Goal: Task Accomplishment & Management: Manage account settings

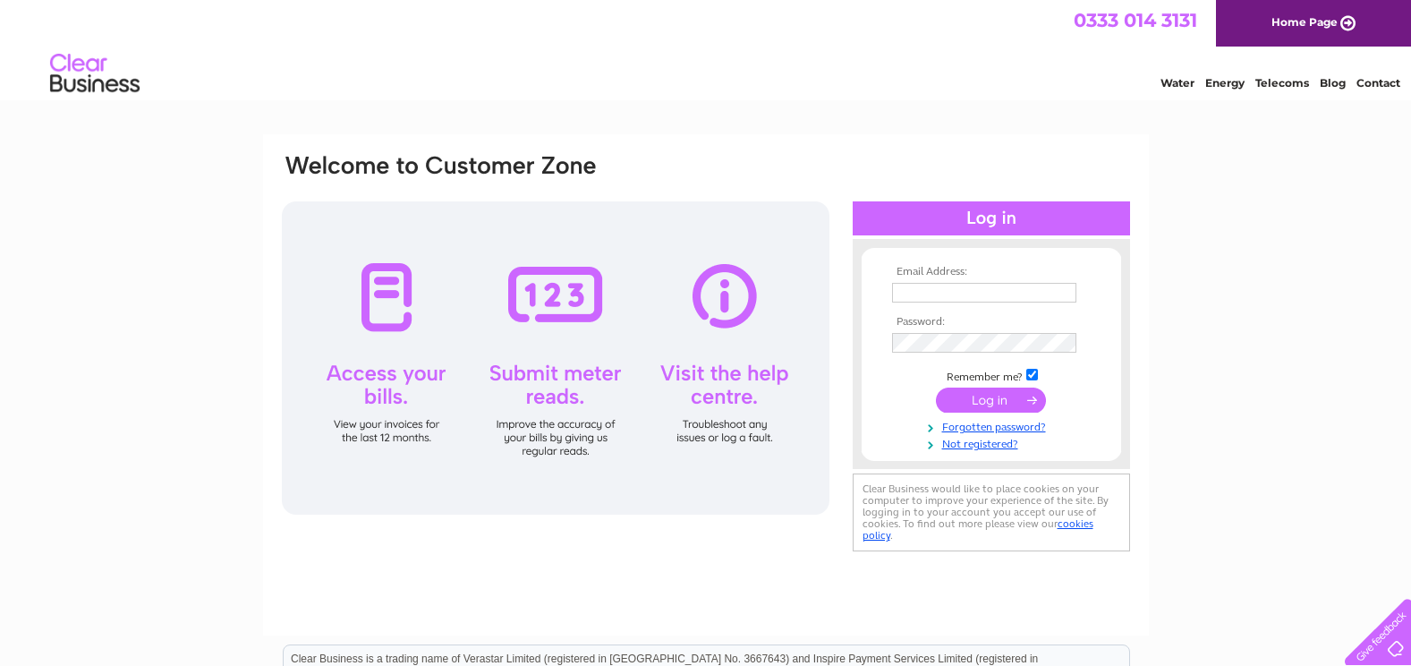
type input "[PERSON_NAME][EMAIL_ADDRESS][DOMAIN_NAME]"
click at [983, 400] on input "submit" at bounding box center [991, 400] width 110 height 25
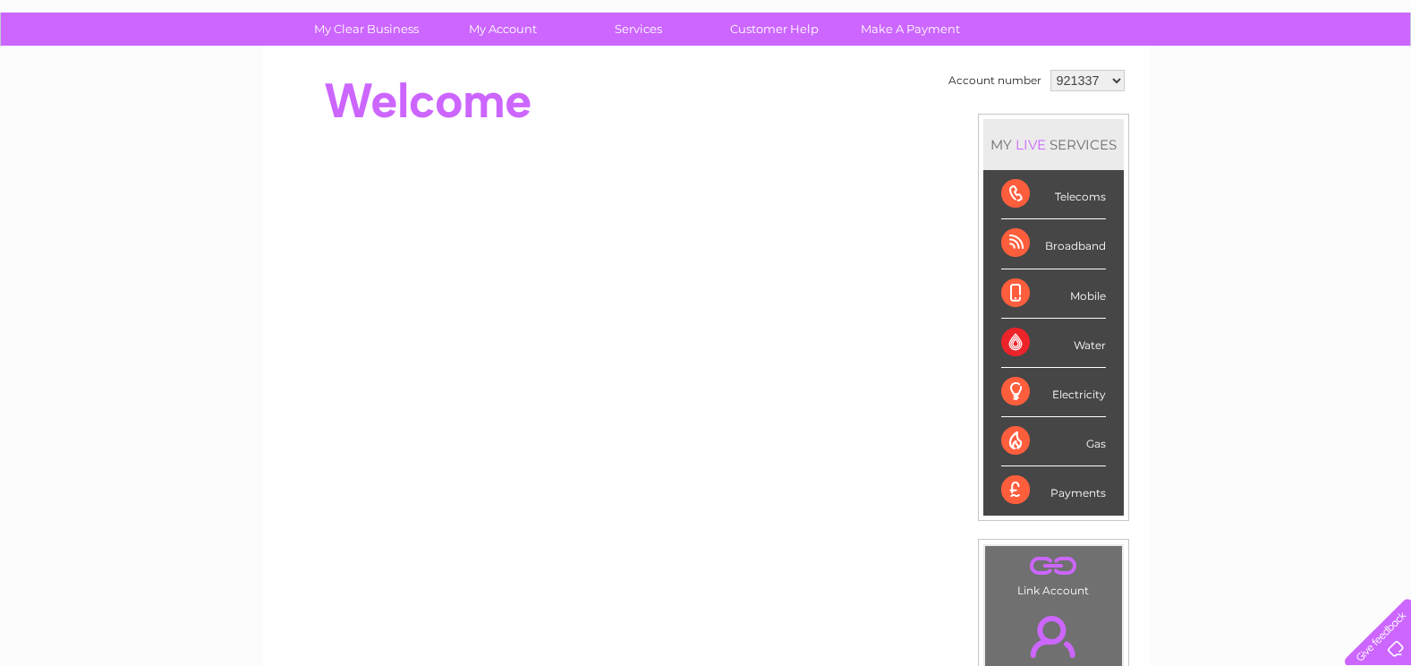
scroll to position [89, 0]
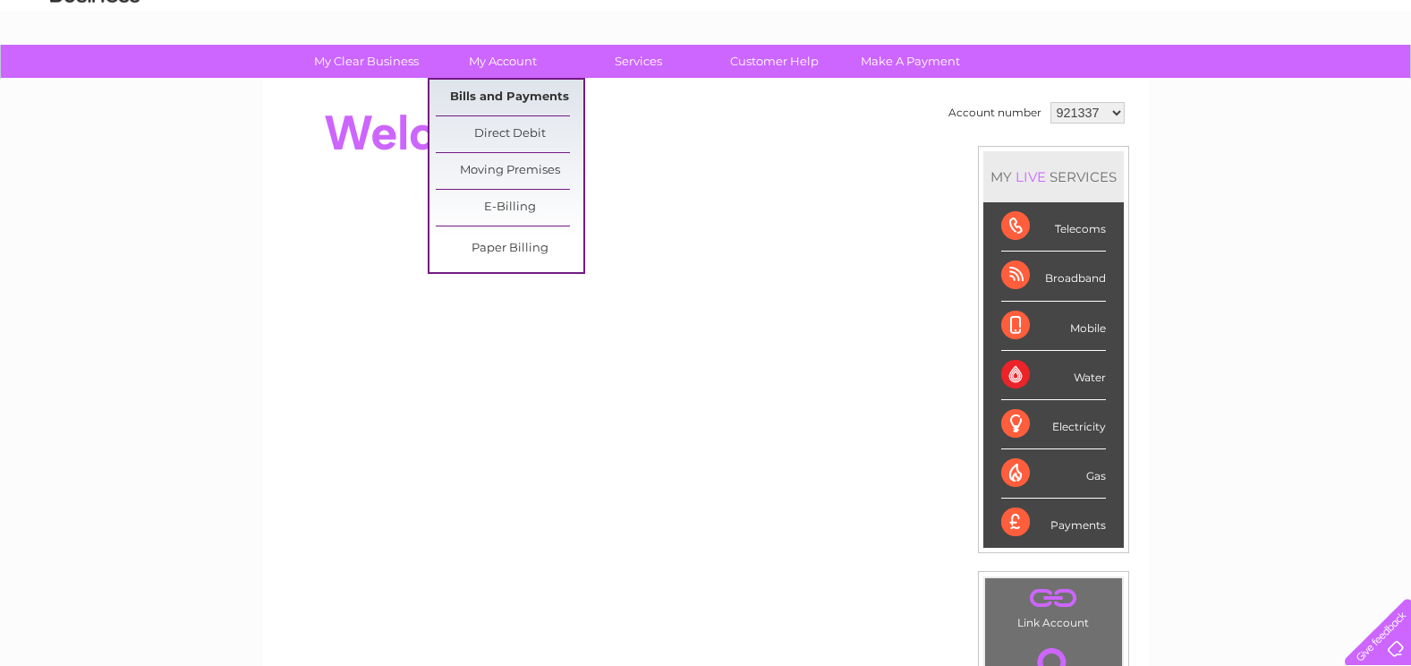
click at [506, 103] on link "Bills and Payments" at bounding box center [510, 98] width 148 height 36
click at [543, 103] on link "Bills and Payments" at bounding box center [510, 98] width 148 height 36
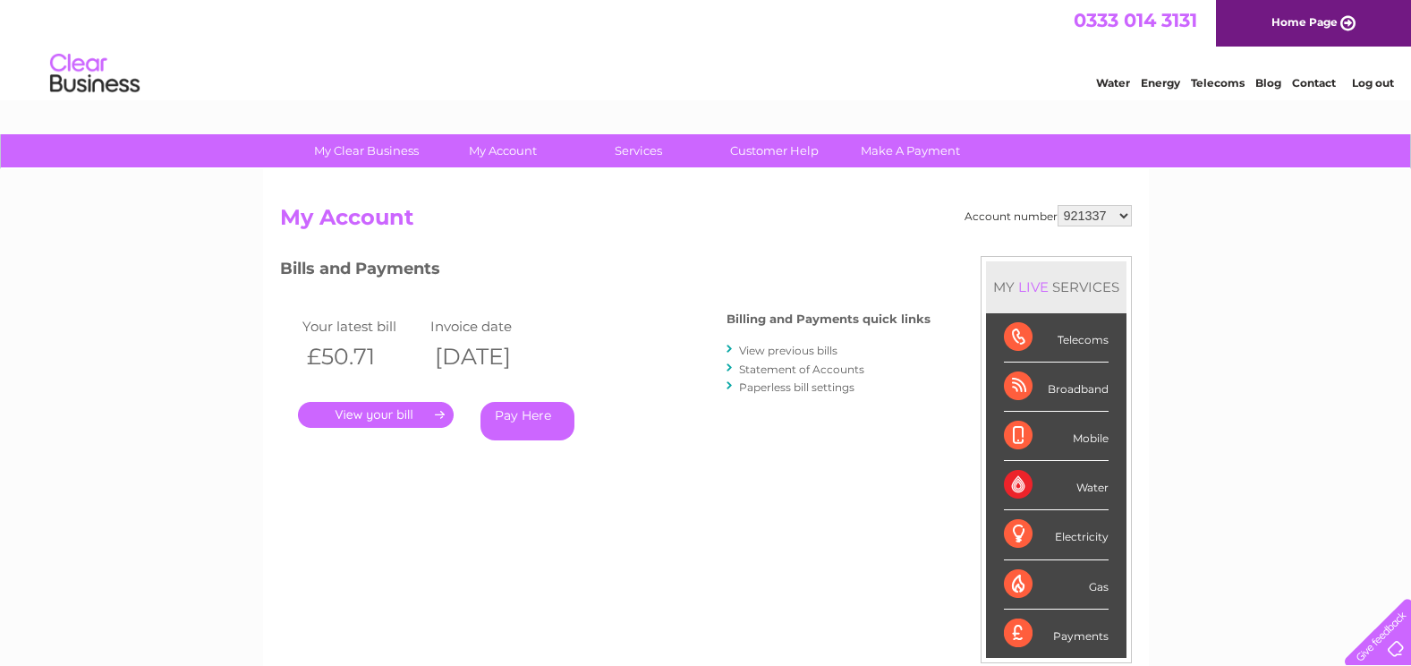
click at [406, 407] on link "." at bounding box center [376, 415] width 156 height 26
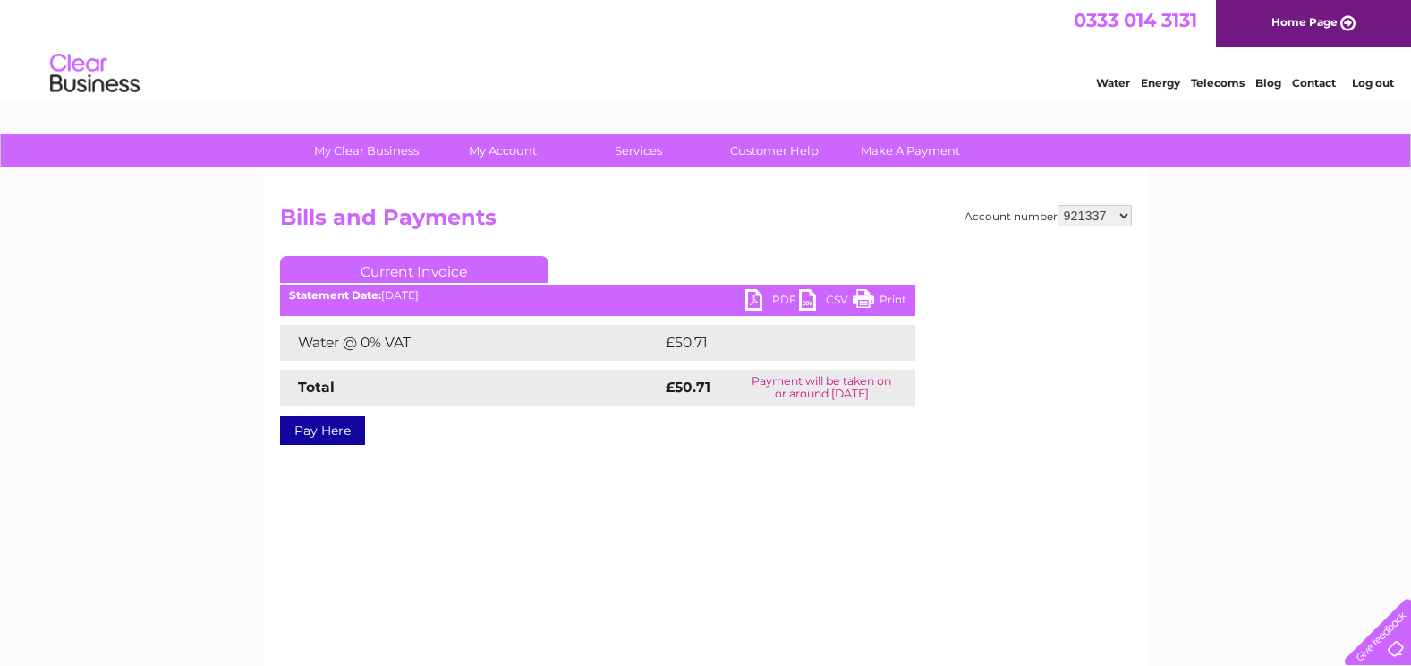
click at [768, 296] on link "PDF" at bounding box center [772, 302] width 54 height 26
click at [1072, 214] on select "921337 1079290" at bounding box center [1095, 215] width 74 height 21
select select "1079290"
click at [1058, 205] on select "921337 1079290" at bounding box center [1095, 215] width 74 height 21
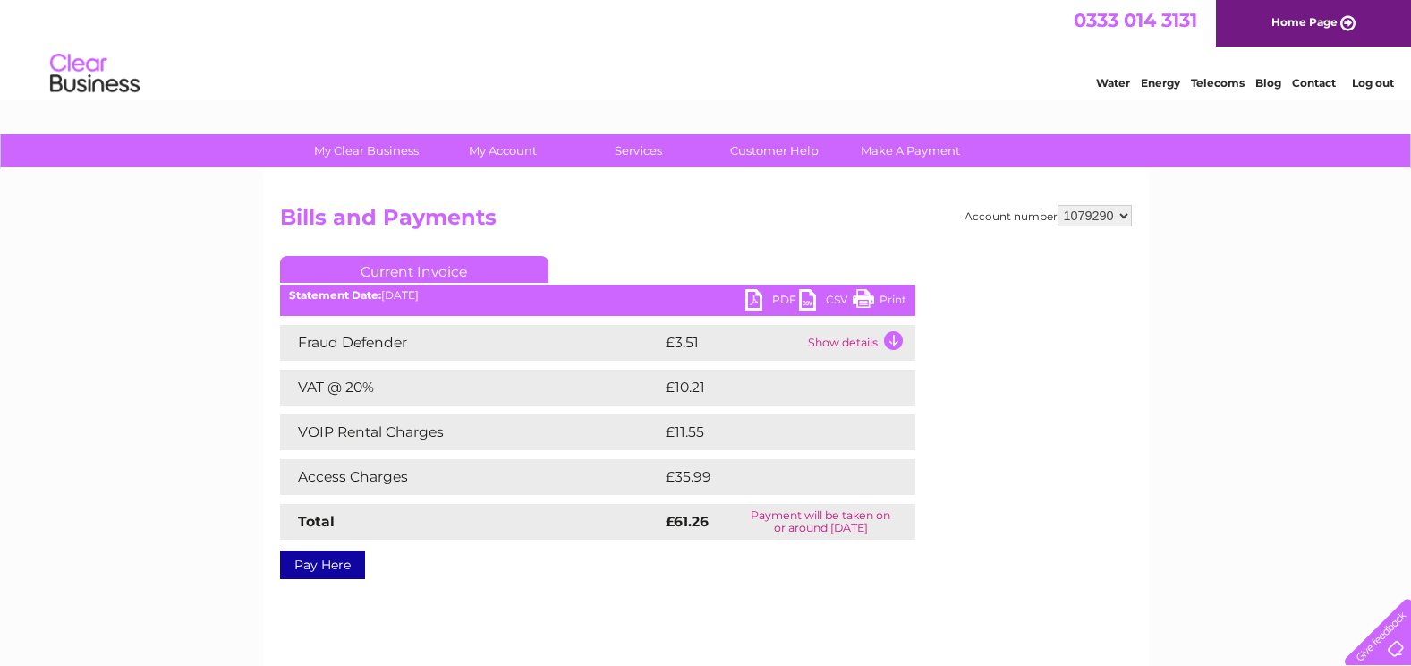
click at [770, 294] on link "PDF" at bounding box center [772, 302] width 54 height 26
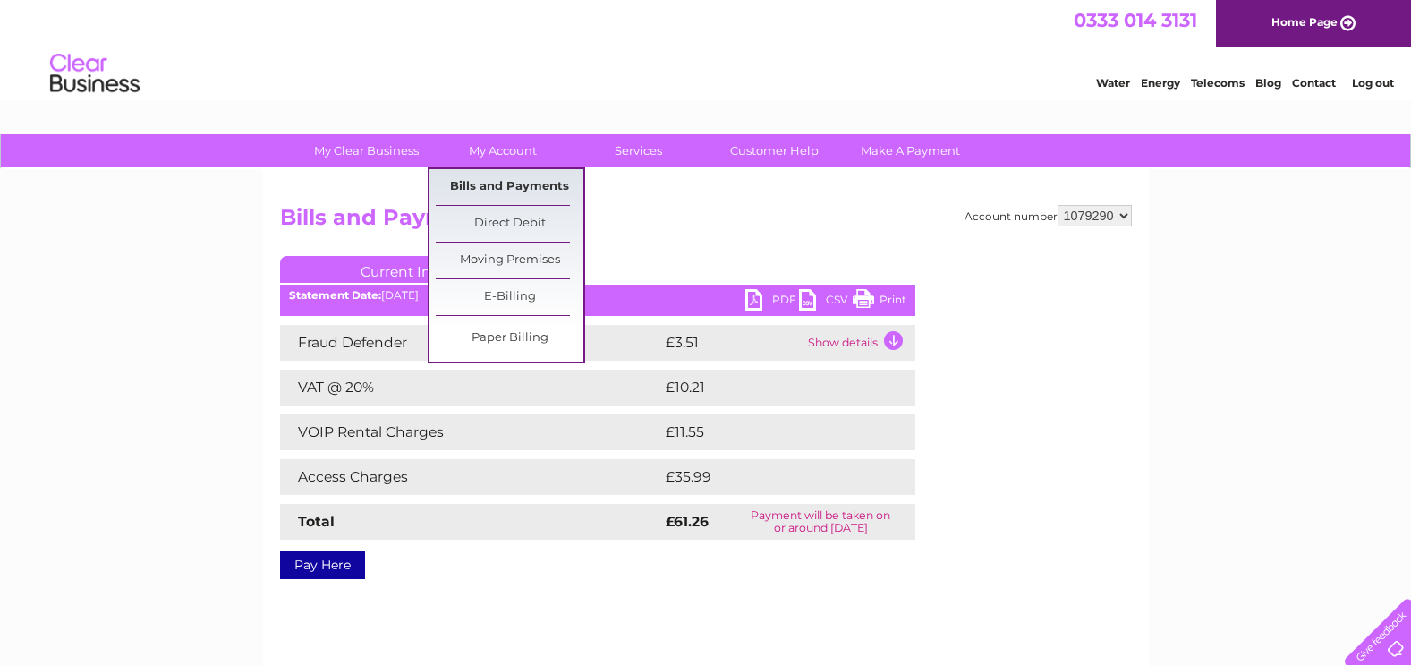
click at [516, 187] on link "Bills and Payments" at bounding box center [510, 187] width 148 height 36
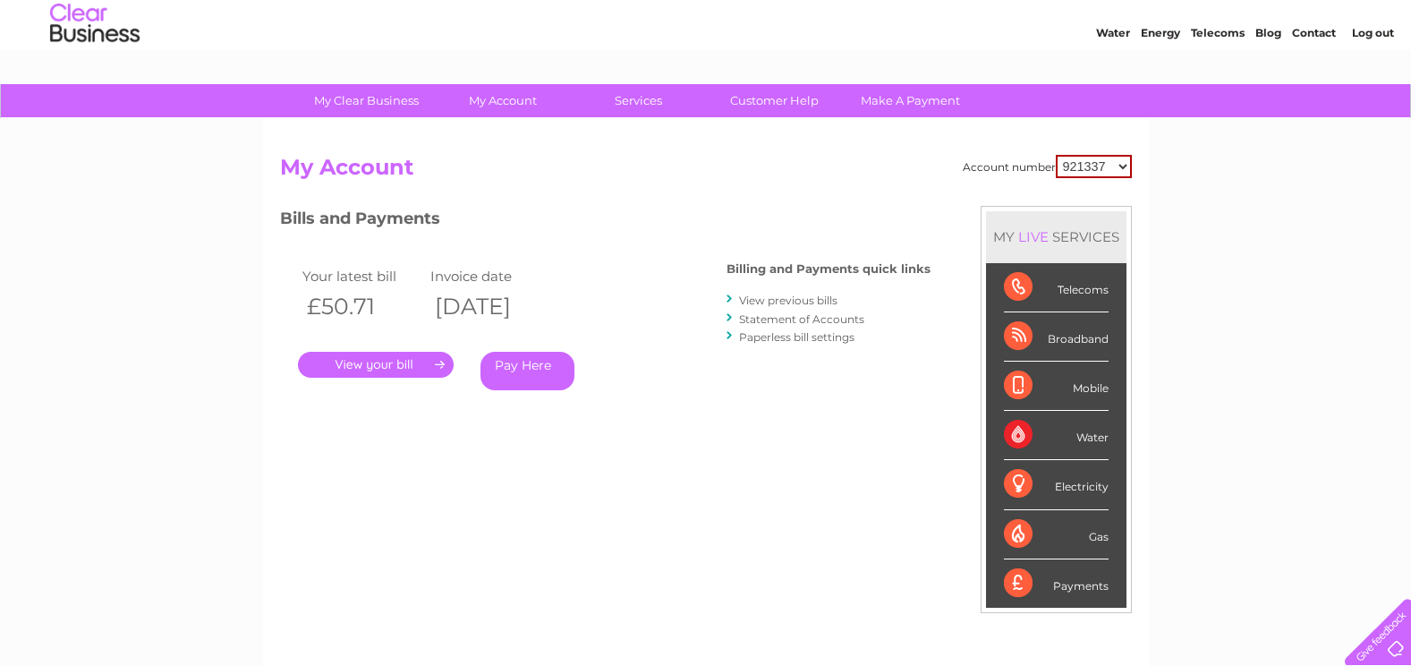
scroll to position [89, 0]
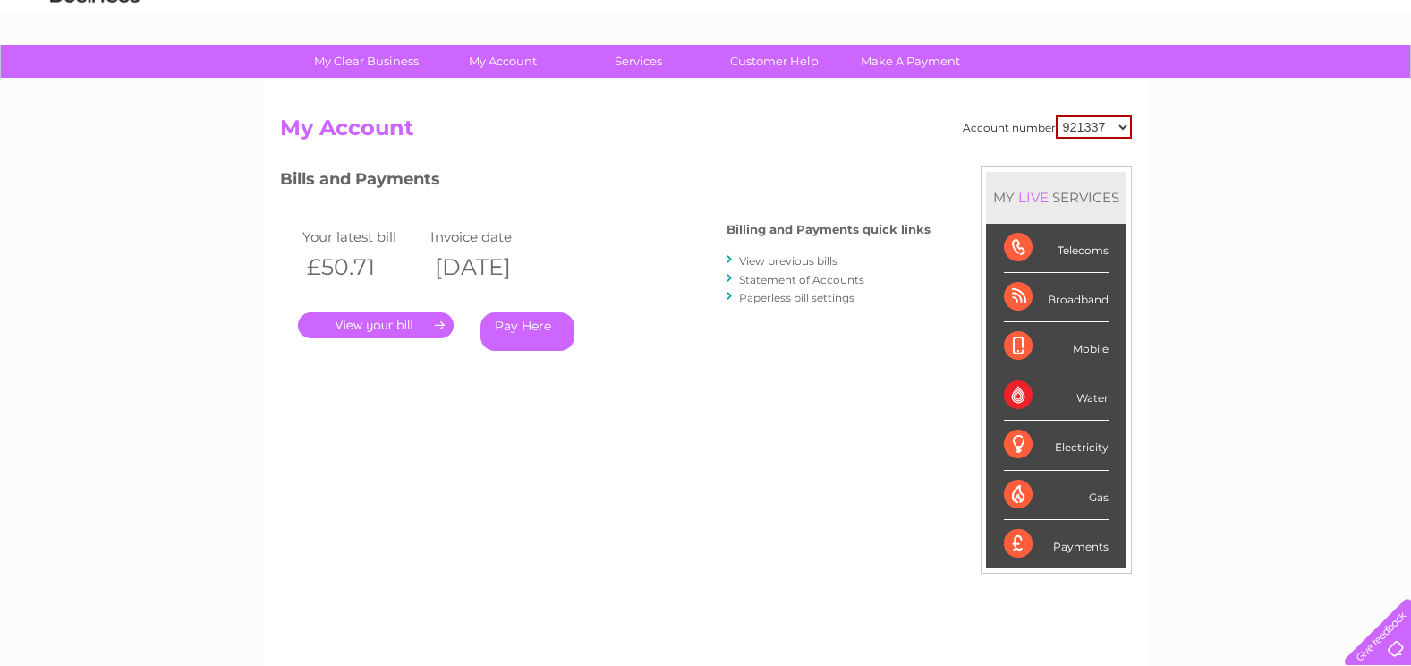
click at [791, 268] on li "View previous bills" at bounding box center [829, 260] width 204 height 18
click at [739, 259] on li "View previous bills" at bounding box center [829, 260] width 204 height 18
click at [728, 259] on div at bounding box center [731, 259] width 8 height 17
click at [737, 260] on li "View previous bills" at bounding box center [829, 260] width 204 height 18
click at [756, 260] on link "View previous bills" at bounding box center [788, 260] width 98 height 13
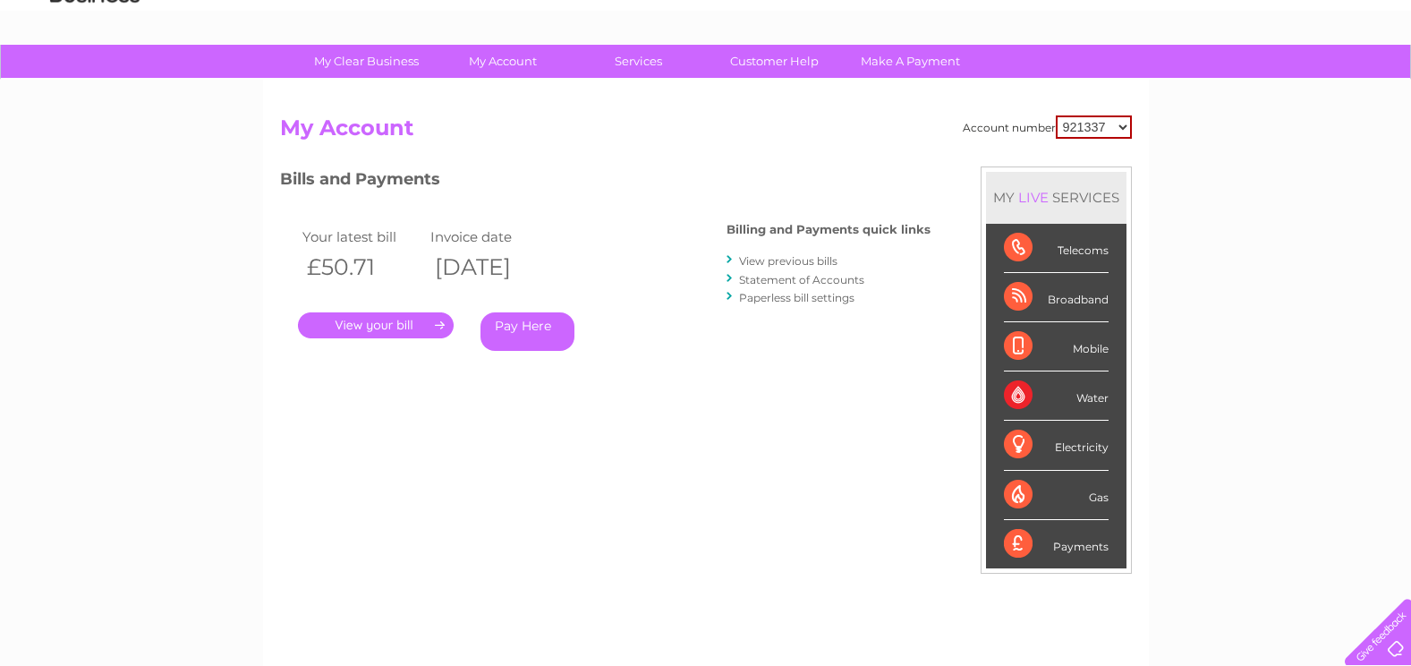
click at [756, 260] on link "View previous bills" at bounding box center [788, 260] width 98 height 13
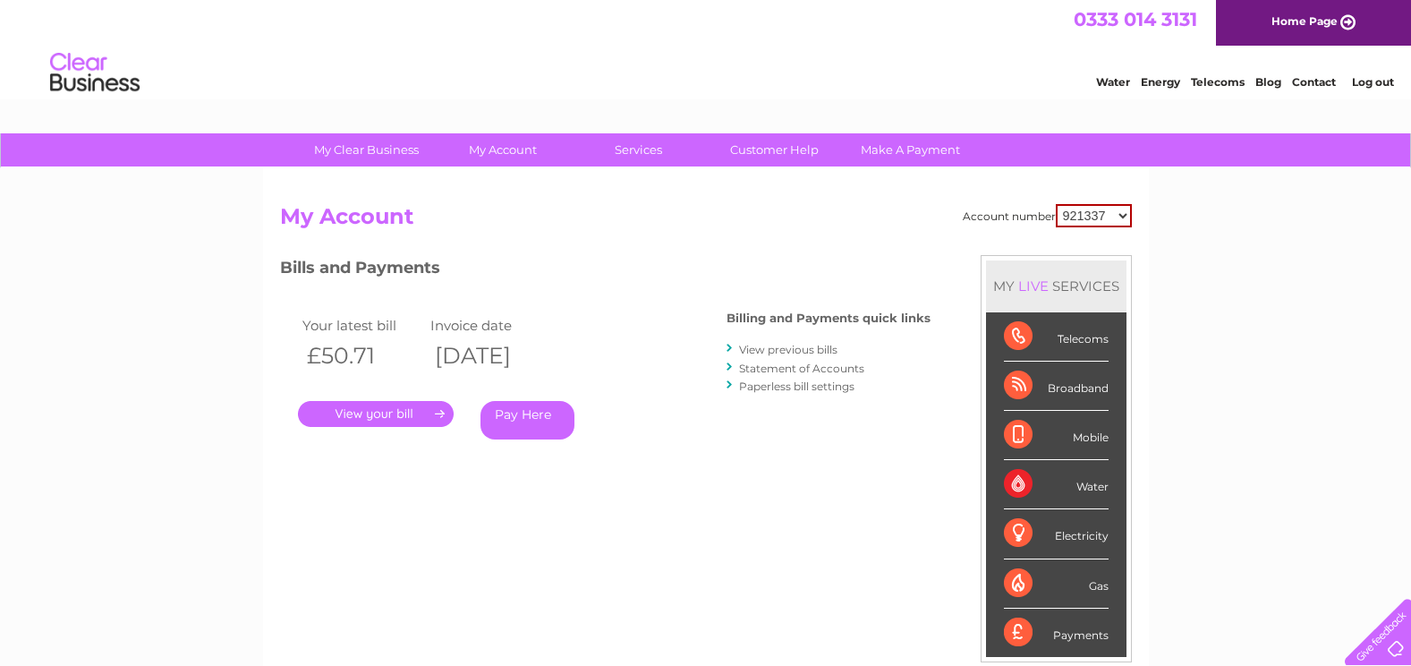
scroll to position [0, 0]
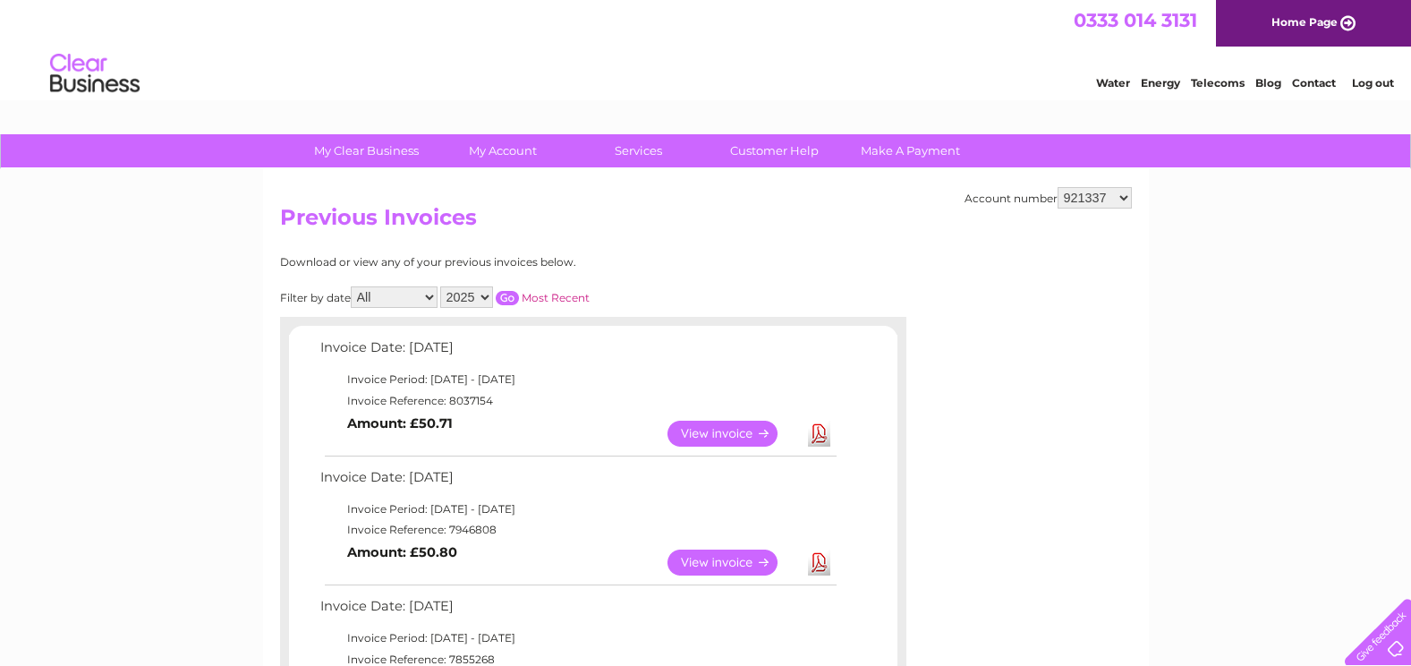
click at [722, 568] on link "View" at bounding box center [734, 562] width 132 height 26
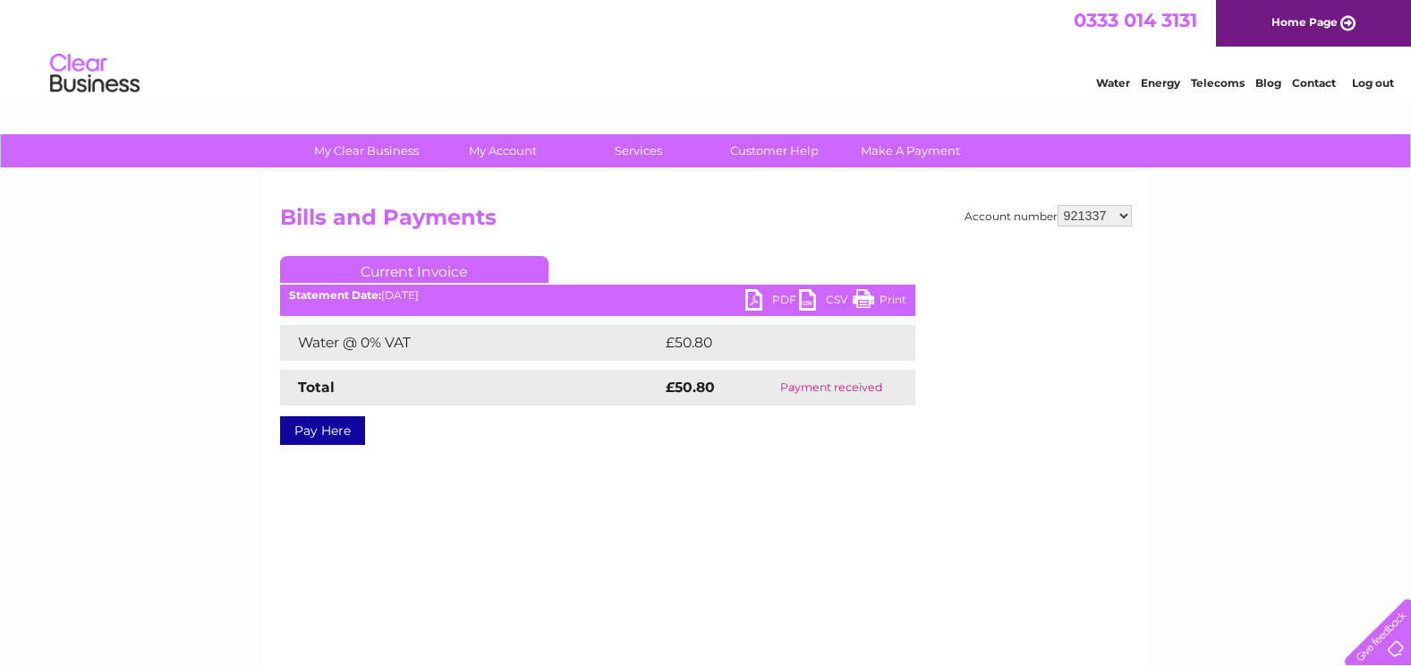
click at [780, 294] on link "PDF" at bounding box center [772, 302] width 54 height 26
click at [1078, 218] on select "921337 1079290" at bounding box center [1095, 215] width 74 height 21
select select "1079290"
click at [1058, 205] on select "921337 1079290" at bounding box center [1095, 215] width 74 height 21
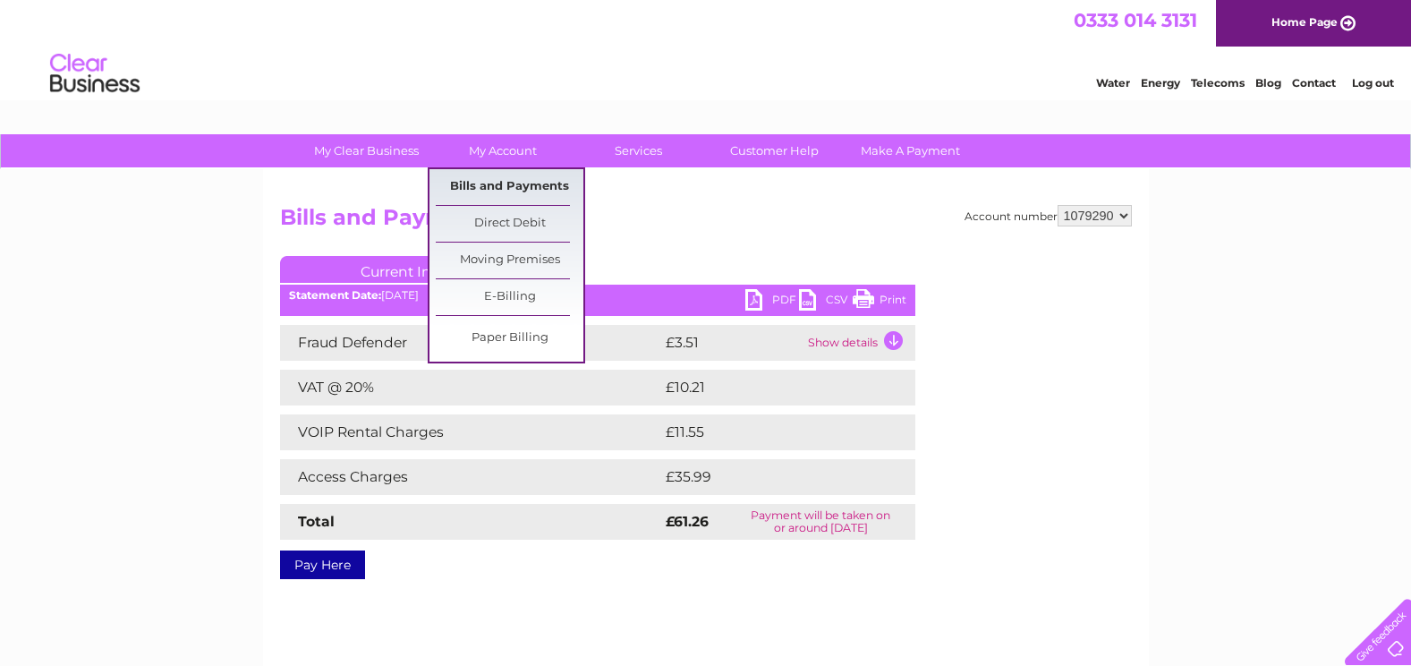
click at [538, 183] on link "Bills and Payments" at bounding box center [510, 187] width 148 height 36
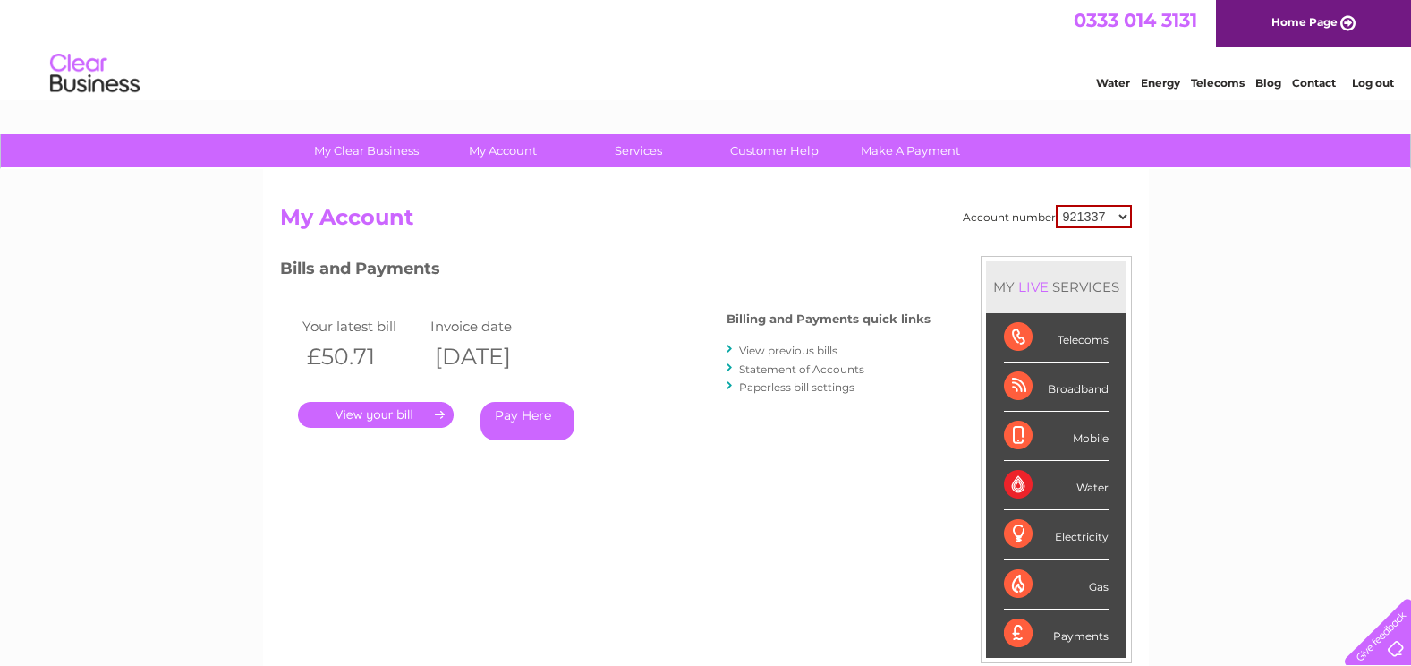
click at [1067, 225] on select "921337 1079290" at bounding box center [1094, 216] width 76 height 23
select select "1079290"
click at [1056, 205] on select "921337 1079290" at bounding box center [1094, 216] width 76 height 23
click at [781, 349] on link "View previous bills" at bounding box center [788, 350] width 98 height 13
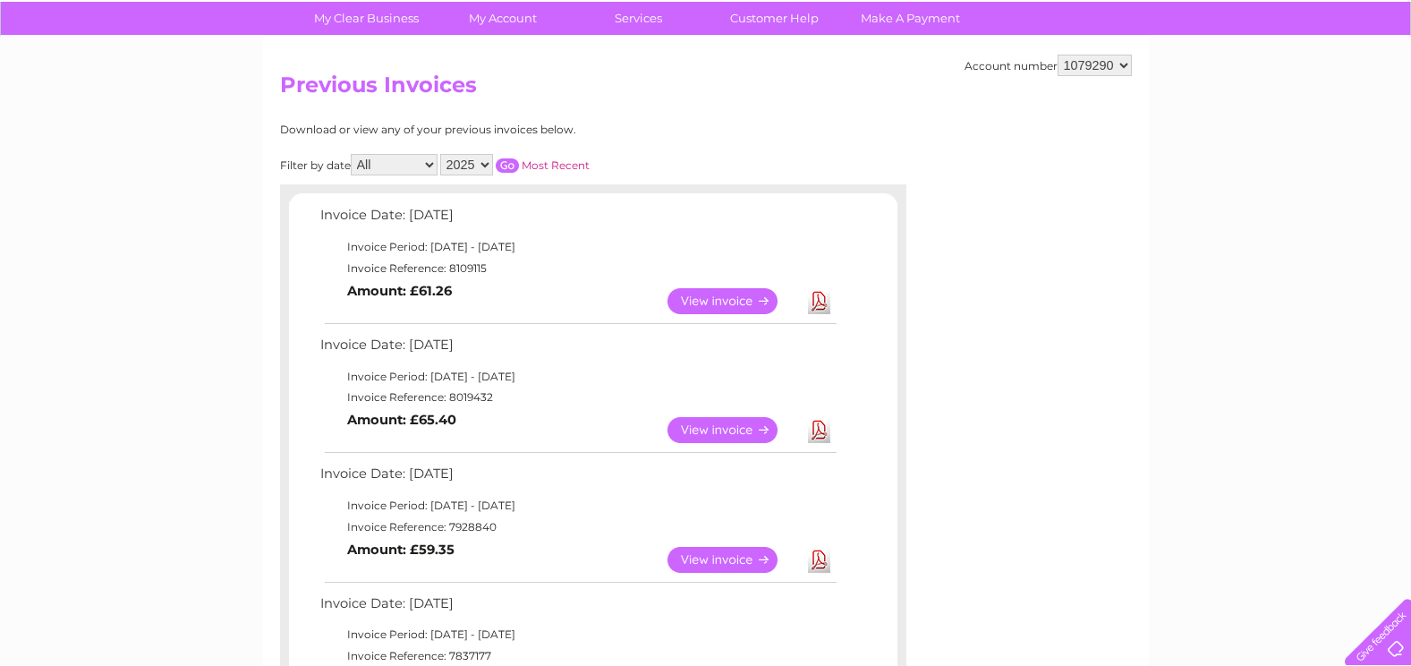
scroll to position [179, 0]
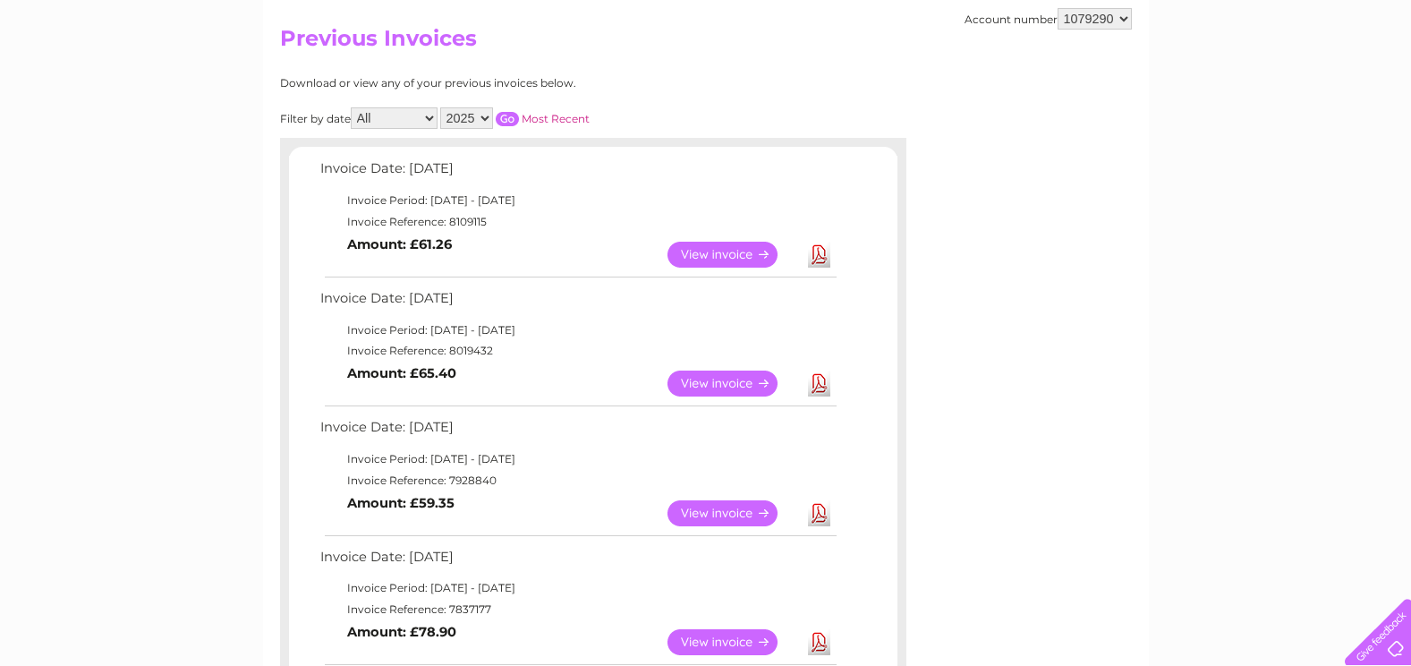
click at [695, 374] on link "View" at bounding box center [734, 384] width 132 height 26
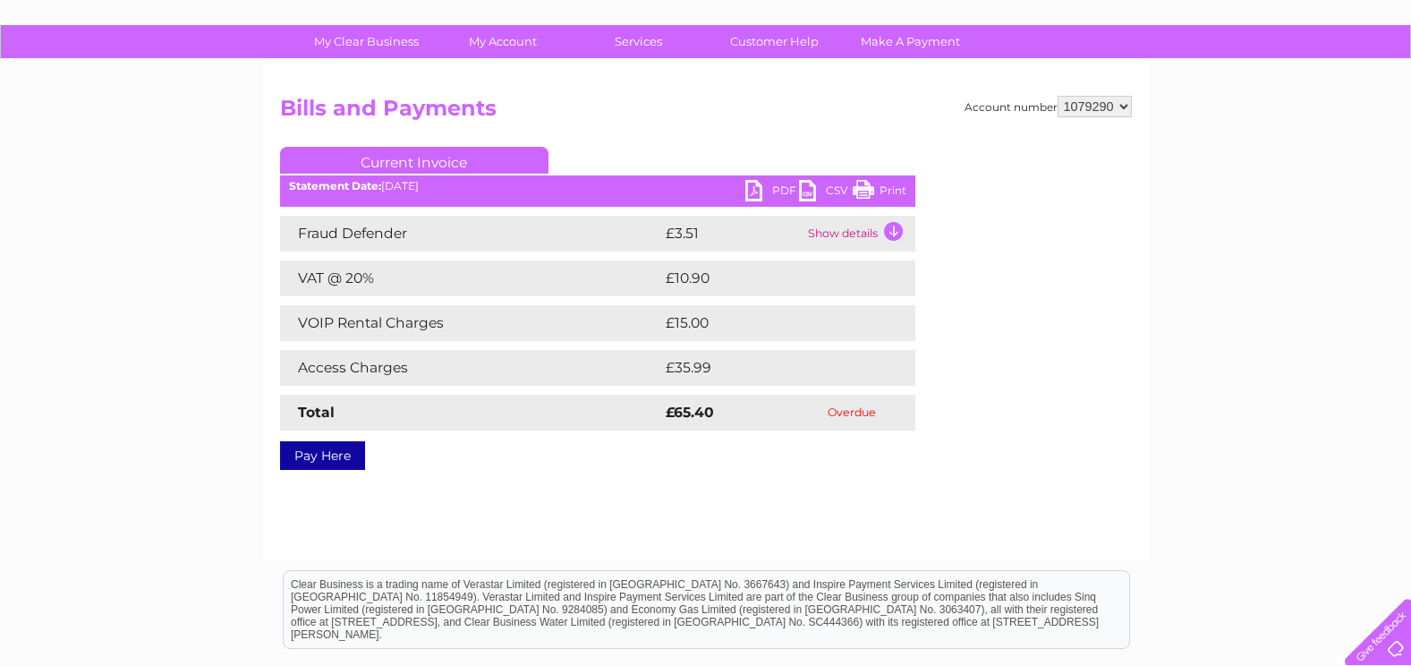
scroll to position [179, 0]
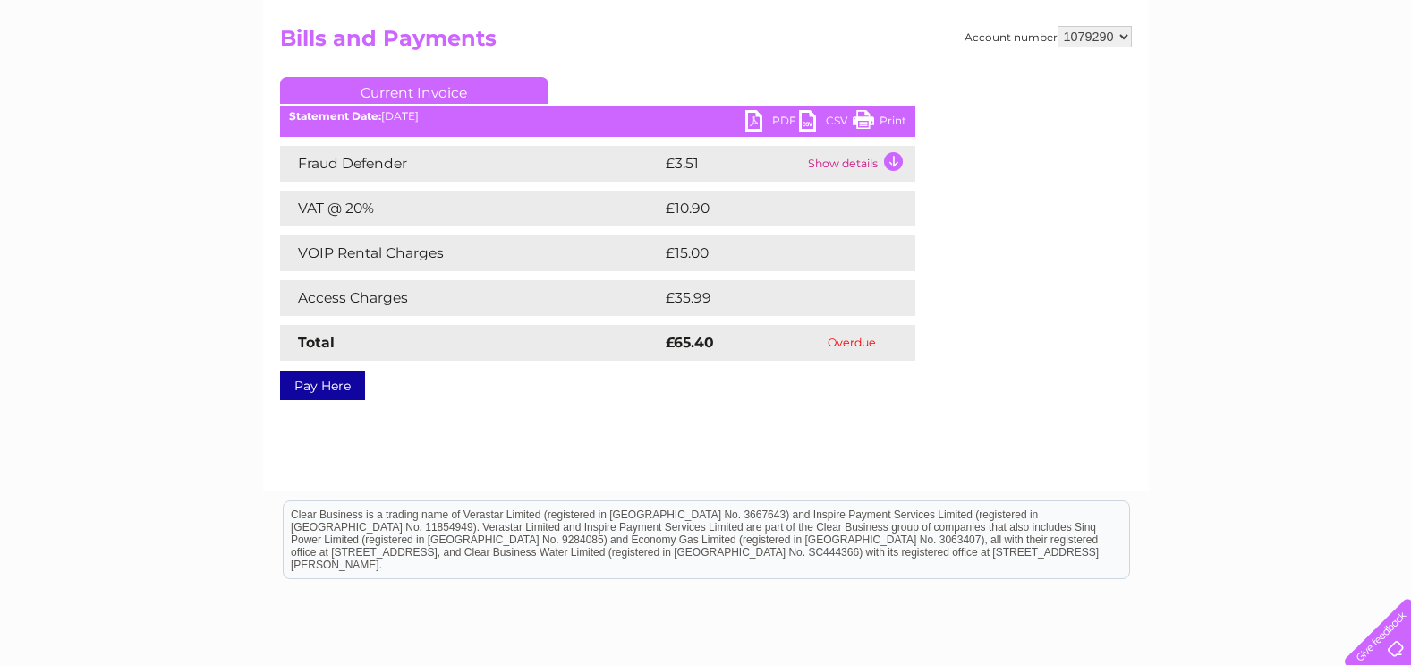
click at [751, 123] on link "PDF" at bounding box center [772, 123] width 54 height 26
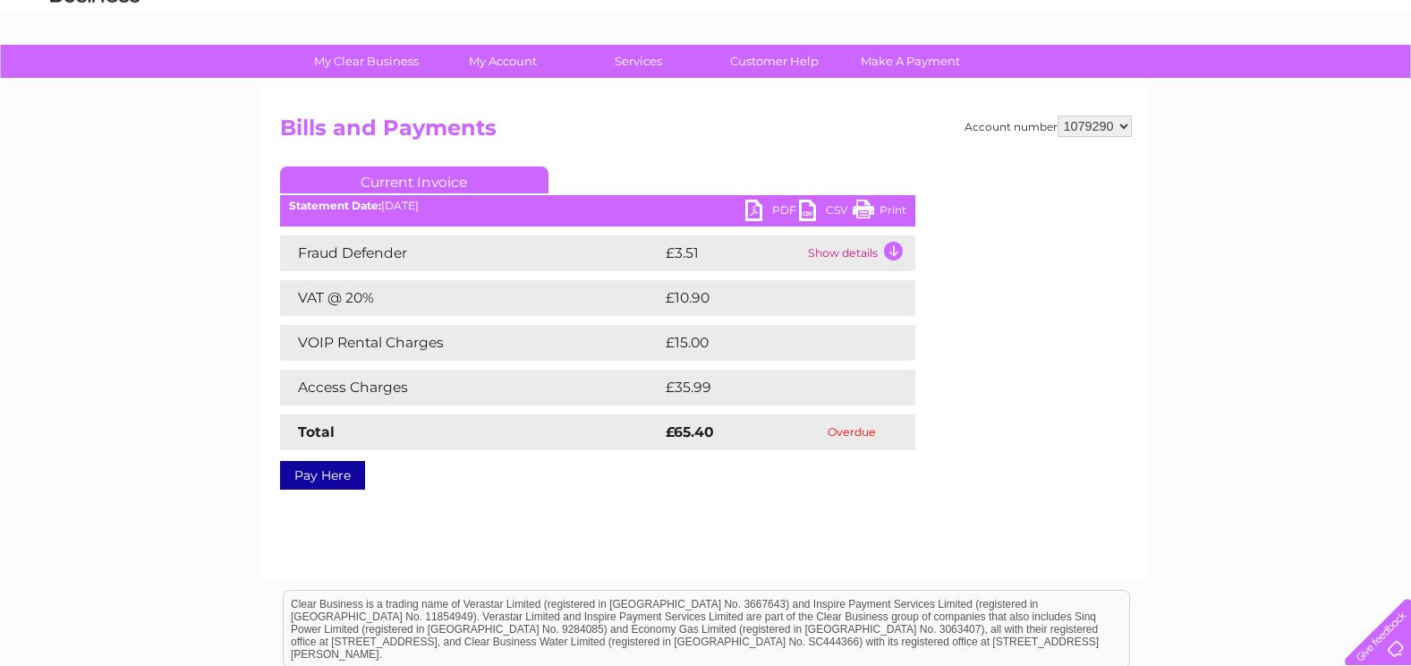
scroll to position [0, 0]
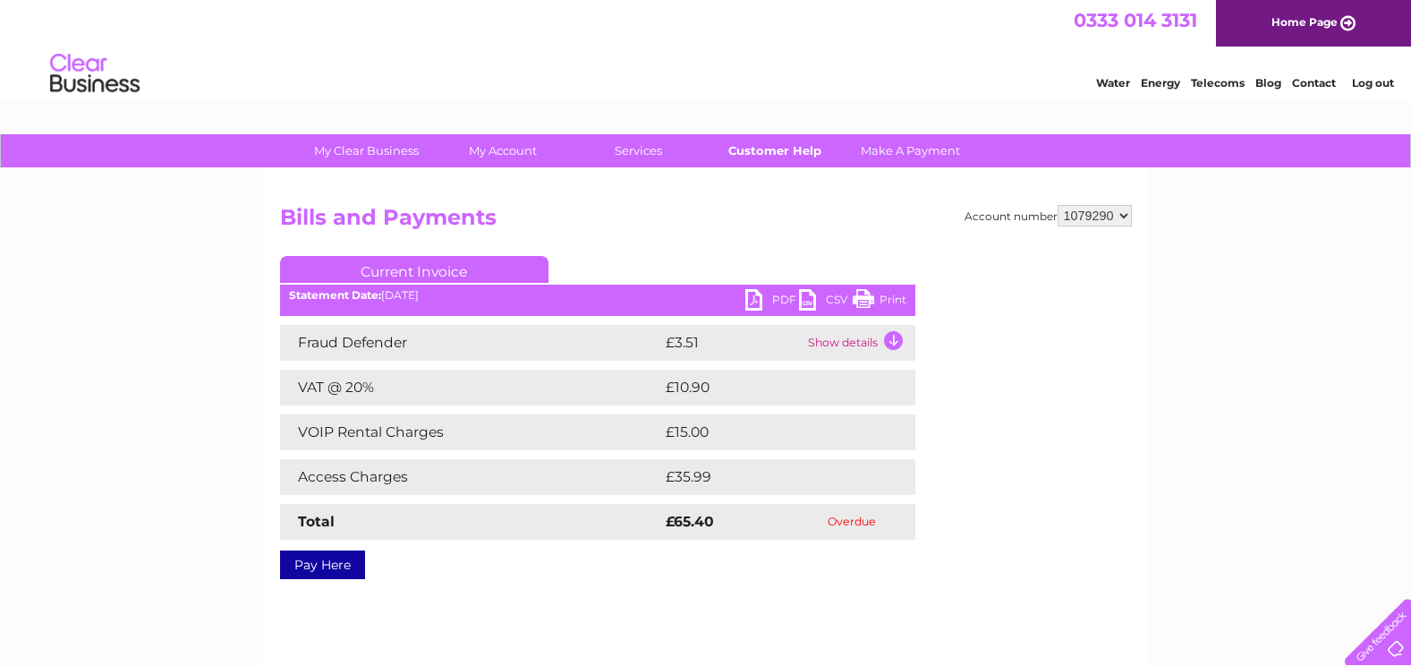
click at [775, 146] on link "Customer Help" at bounding box center [775, 150] width 148 height 33
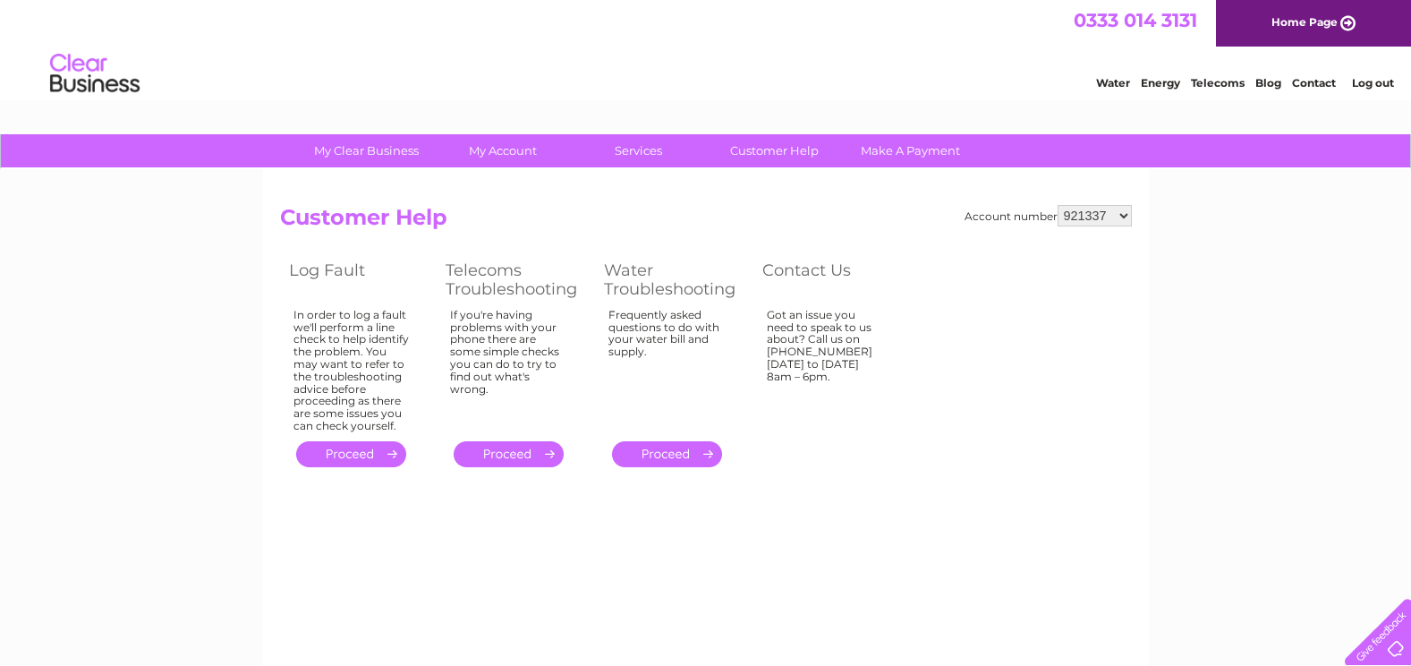
click at [1107, 208] on select "921337 1079290" at bounding box center [1095, 215] width 74 height 21
select select "1079290"
click at [1058, 205] on select "921337 1079290" at bounding box center [1095, 215] width 74 height 21
drag, startPoint x: 827, startPoint y: 445, endPoint x: 920, endPoint y: 435, distance: 93.6
click at [827, 445] on table "Log Fault Telecoms Troubleshooting Water Troubleshooting Contact Us In order to…" at bounding box center [595, 363] width 630 height 215
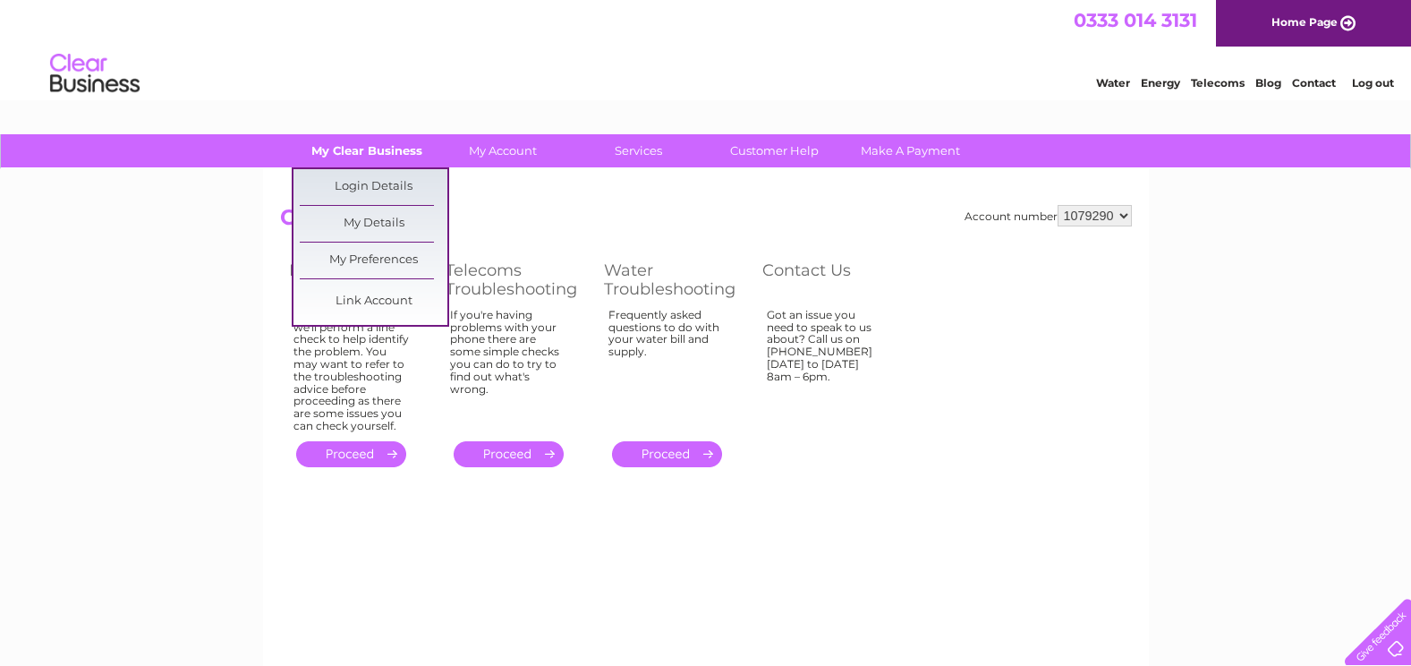
click at [365, 158] on link "My Clear Business" at bounding box center [367, 150] width 148 height 33
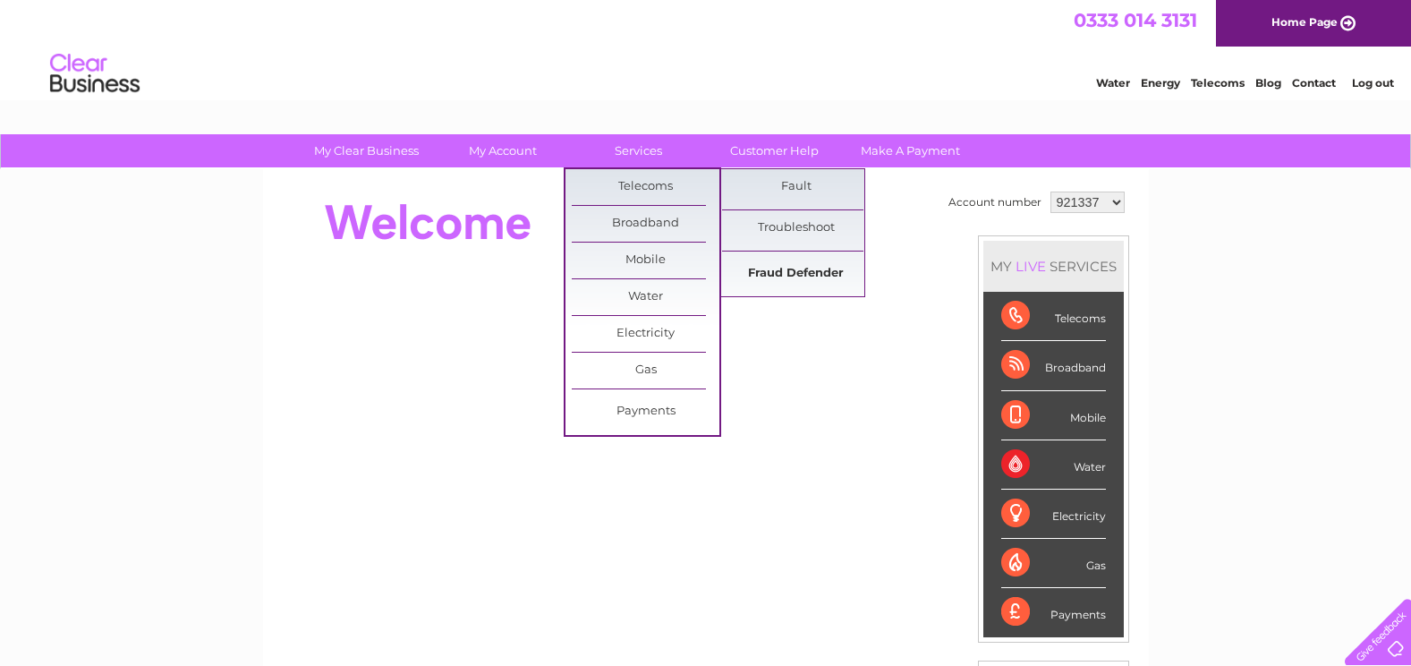
click at [769, 263] on link "Fraud Defender" at bounding box center [796, 274] width 148 height 36
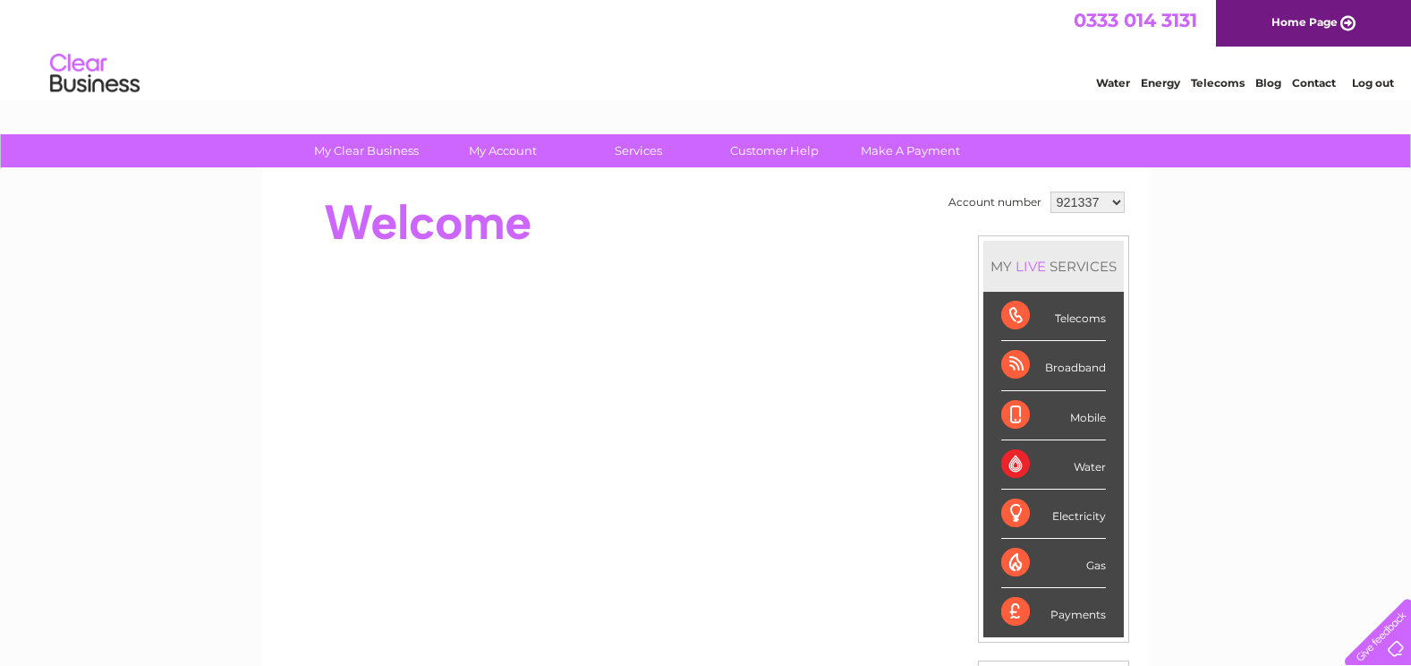
click at [1076, 200] on select "921337 1079290" at bounding box center [1088, 202] width 74 height 21
select select "1079290"
click at [1051, 192] on select "921337 1079290" at bounding box center [1088, 202] width 74 height 21
click at [1308, 75] on li "Contact" at bounding box center [1314, 81] width 44 height 18
